Goal: Transaction & Acquisition: Obtain resource

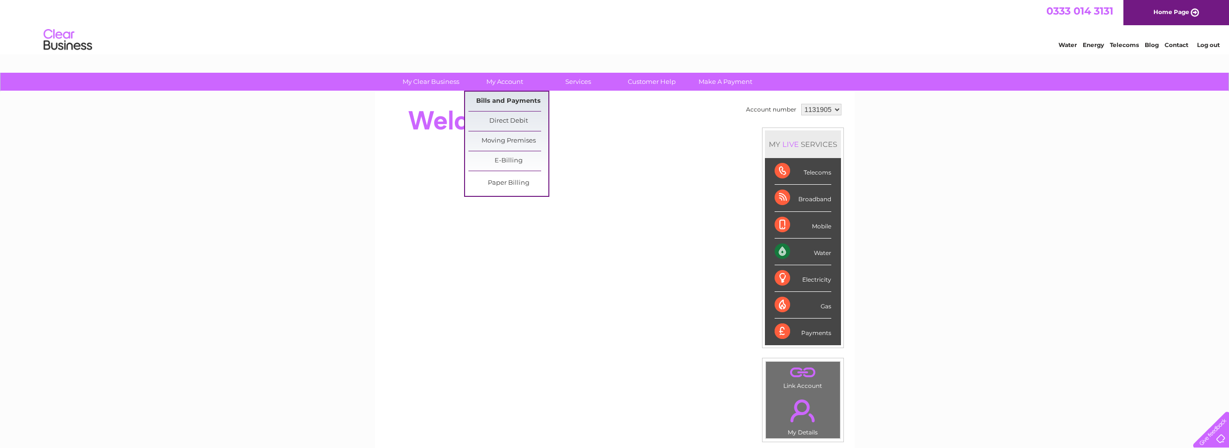
click at [500, 99] on link "Bills and Payments" at bounding box center [508, 101] width 80 height 19
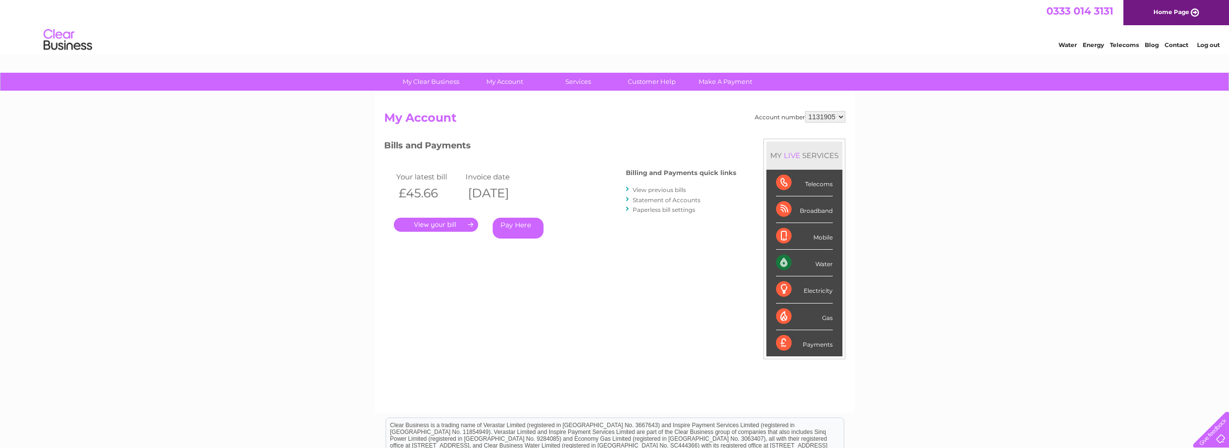
click at [448, 224] on link "." at bounding box center [436, 224] width 84 height 14
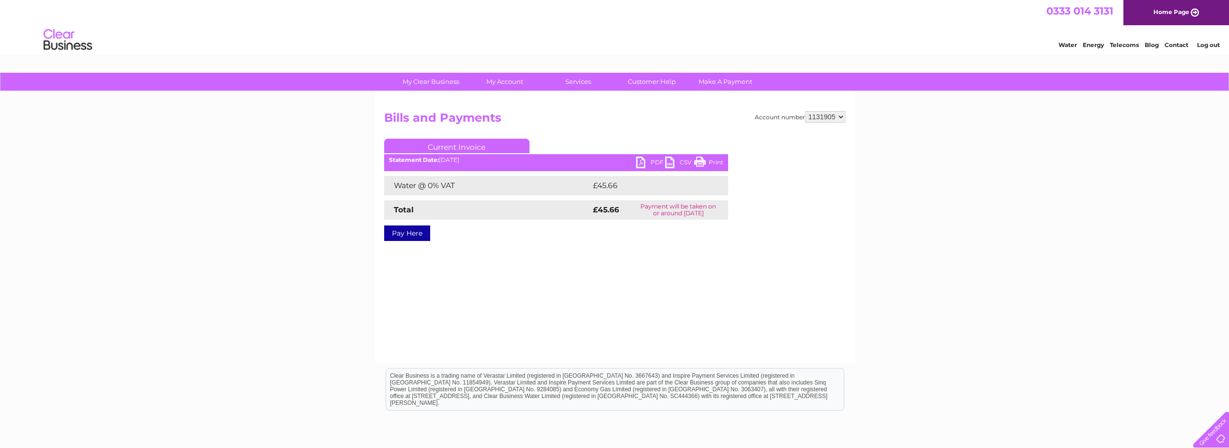
click at [653, 160] on link "PDF" at bounding box center [650, 163] width 29 height 14
